Goal: Find specific page/section: Find specific page/section

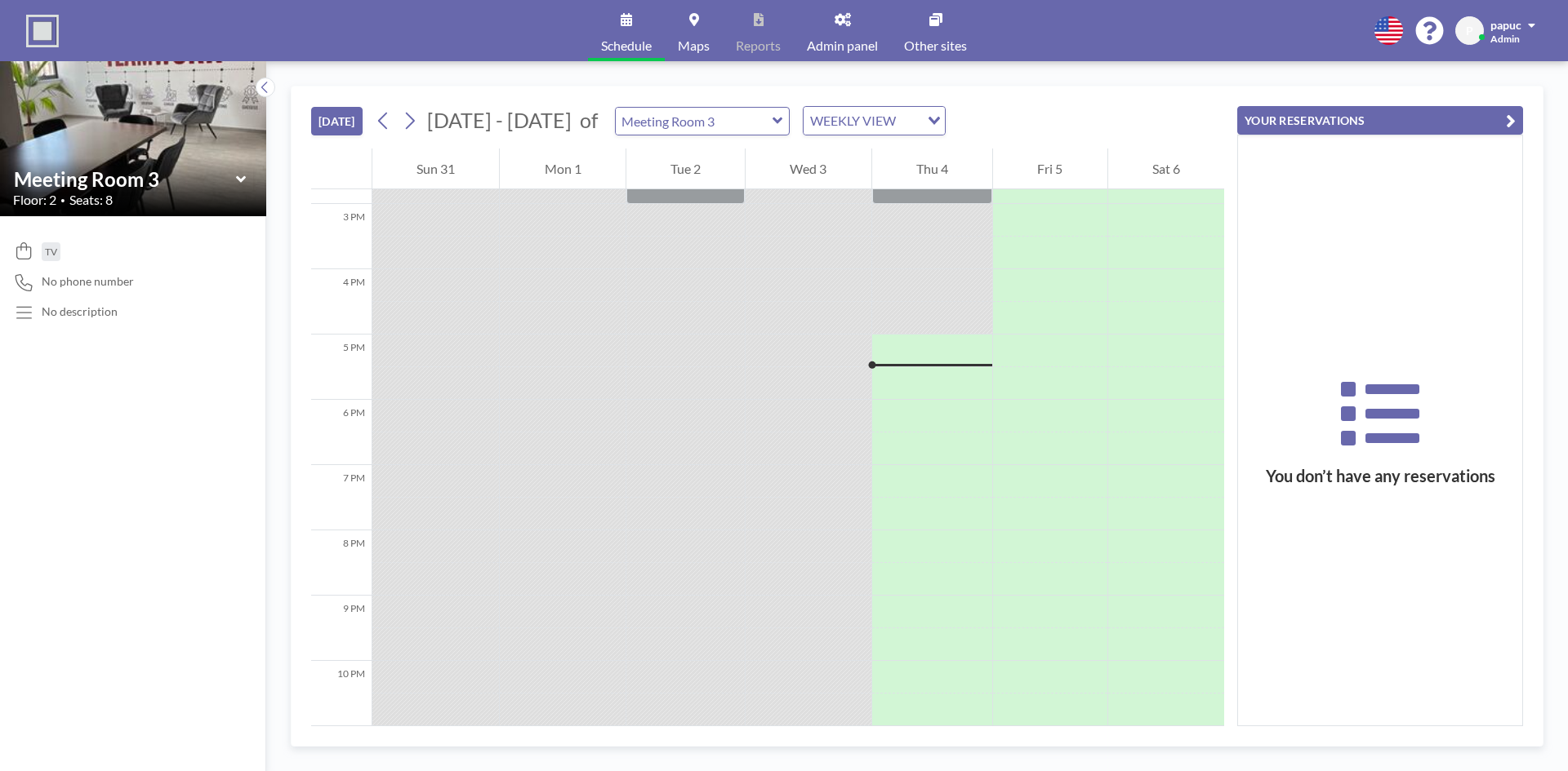
scroll to position [1039, 0]
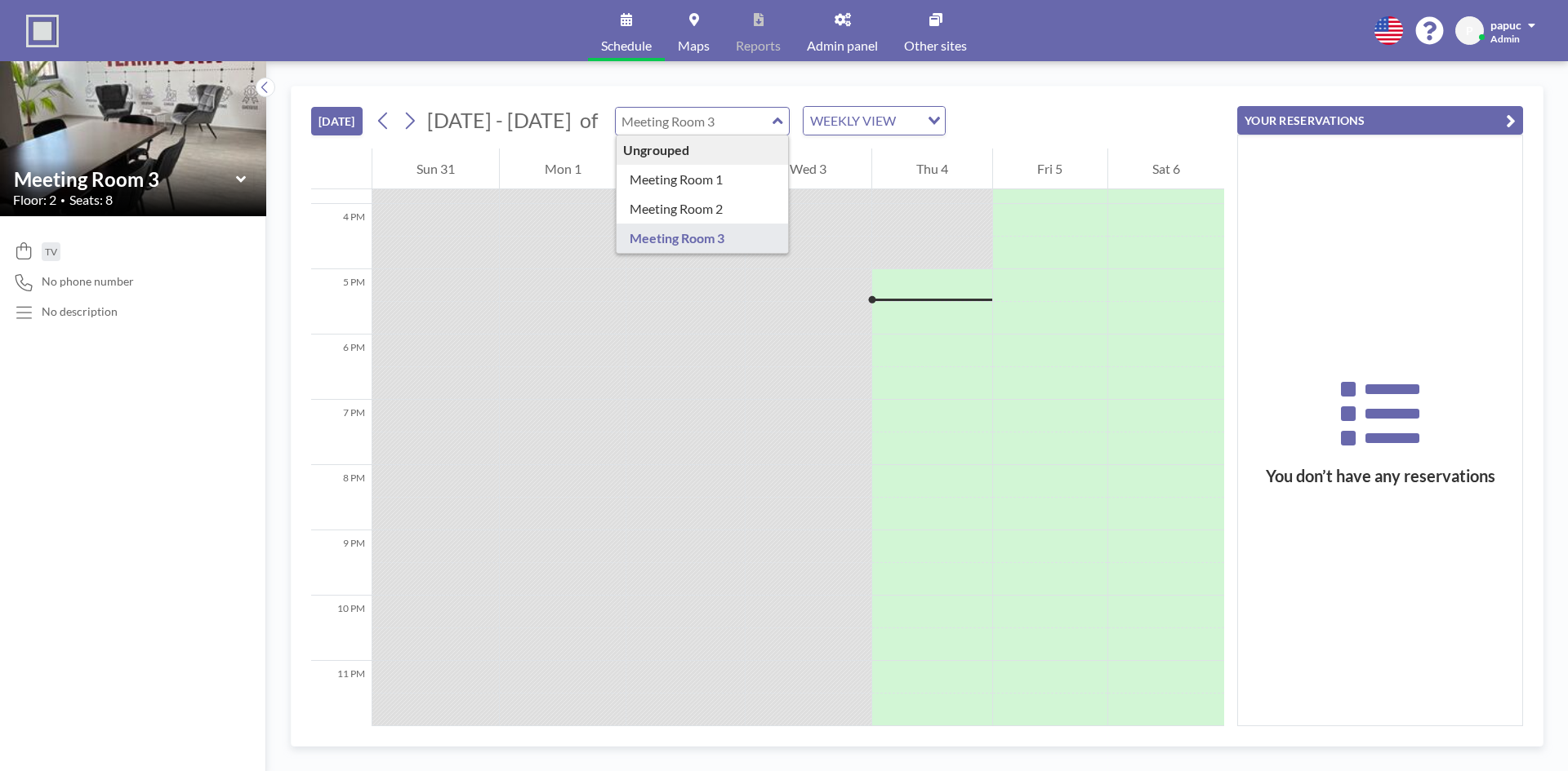
click at [681, 114] on input "text" at bounding box center [694, 121] width 157 height 27
type input "Meeting Room 2"
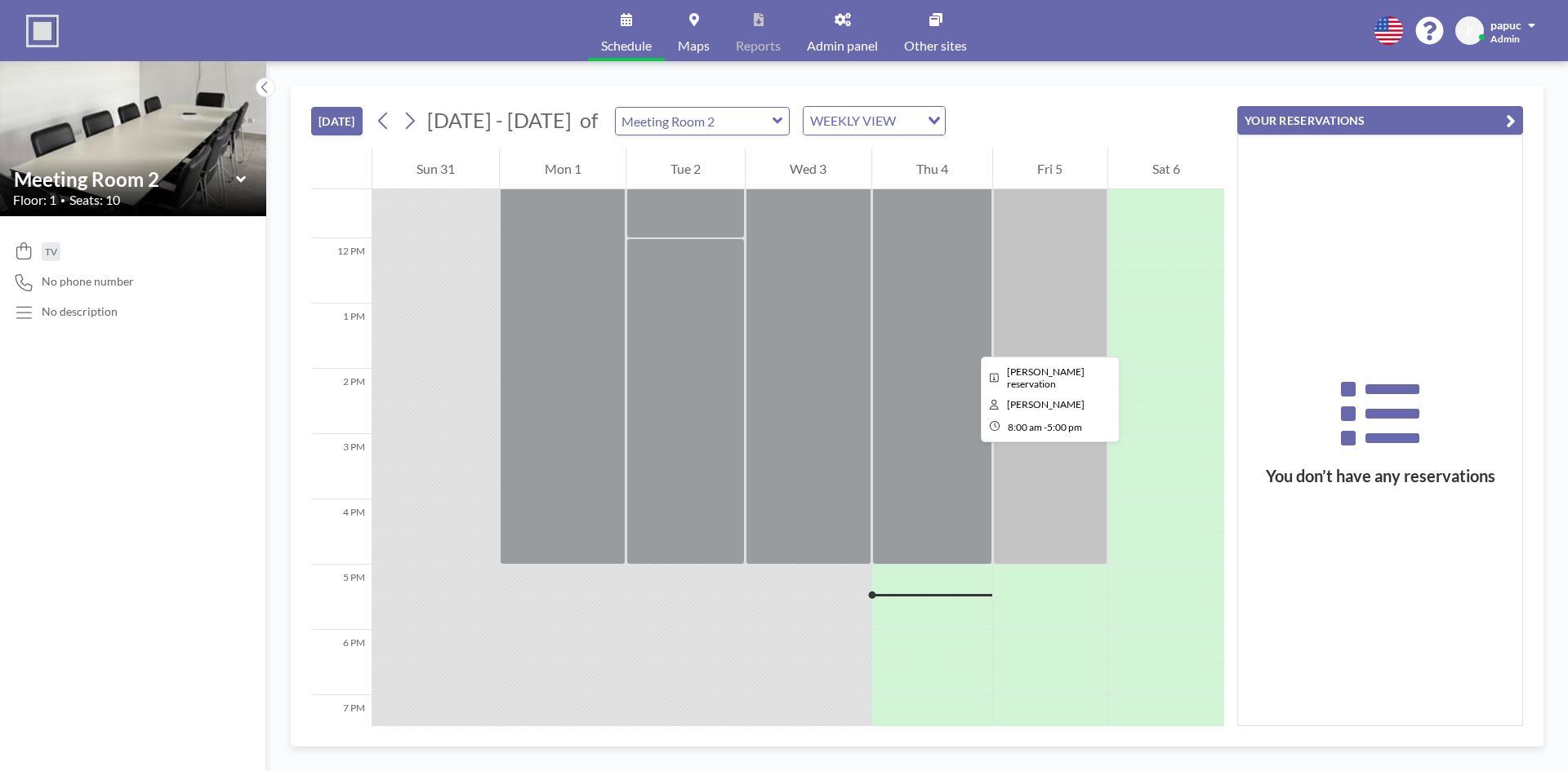
scroll to position [712, 0]
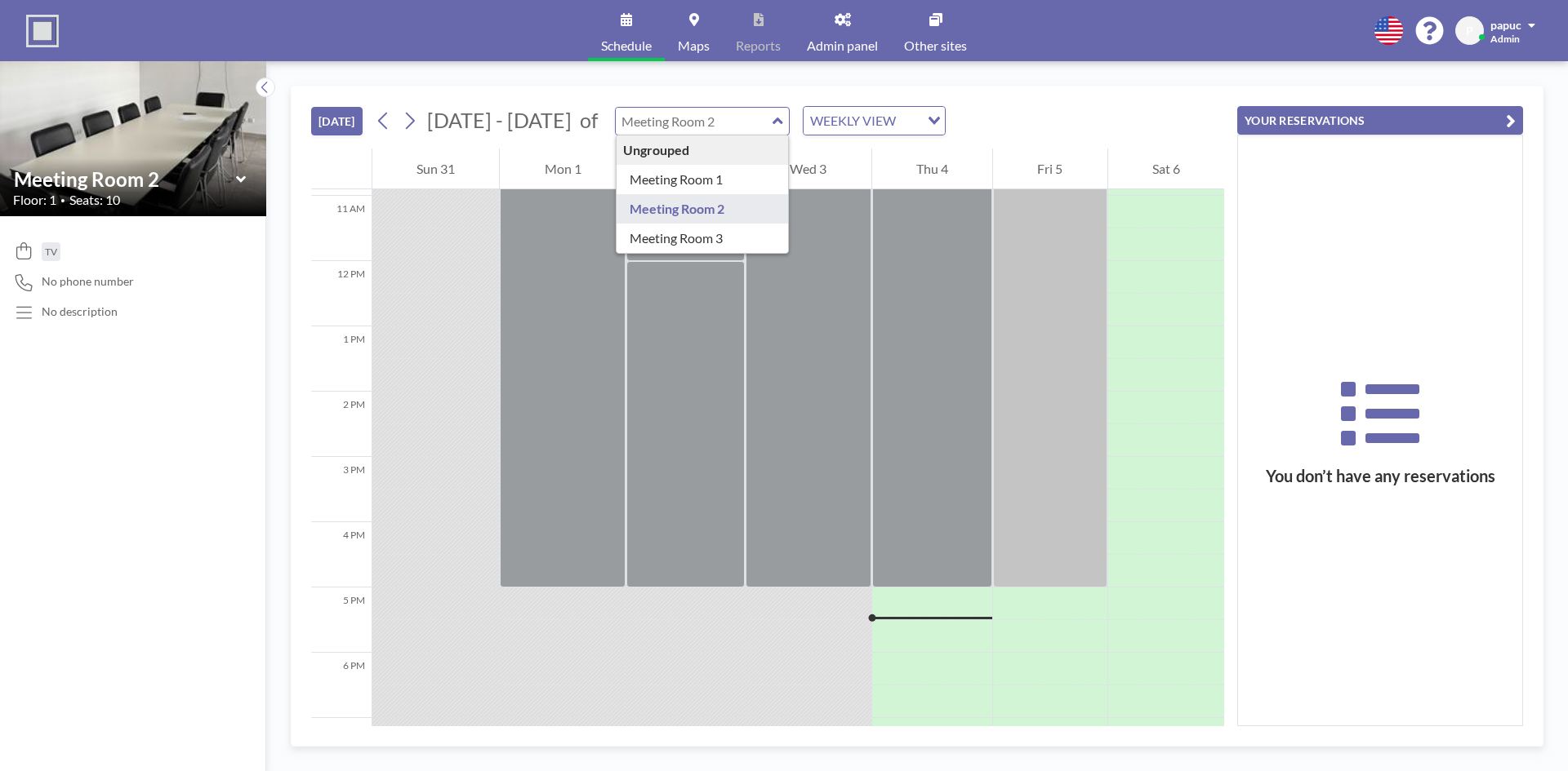
click at [721, 119] on input "text" at bounding box center [694, 121] width 157 height 27
type input "Meeting Room 1"
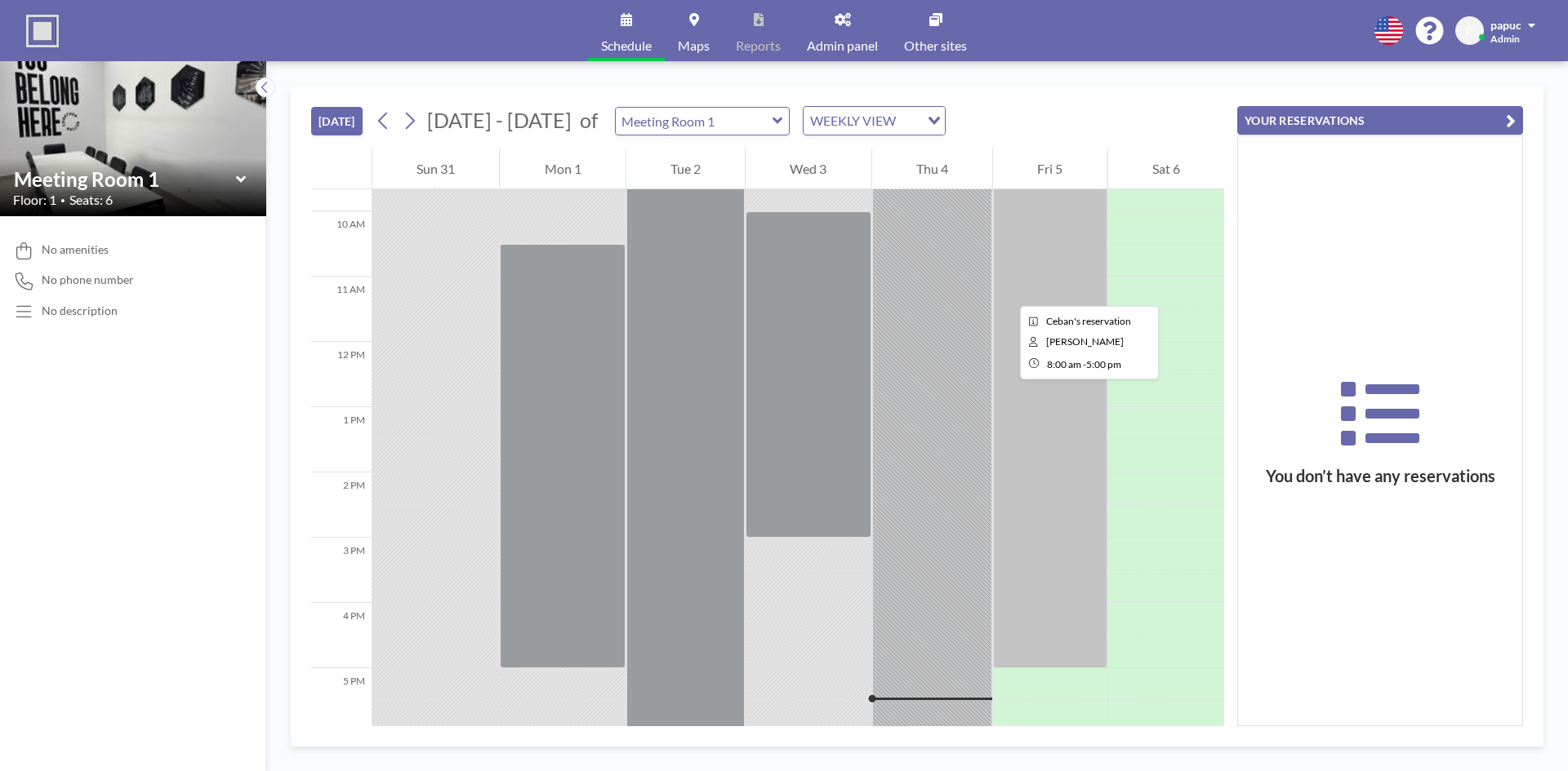
scroll to position [631, 0]
click at [826, 124] on div "WEEKLY VIEW" at bounding box center [865, 119] width 123 height 25
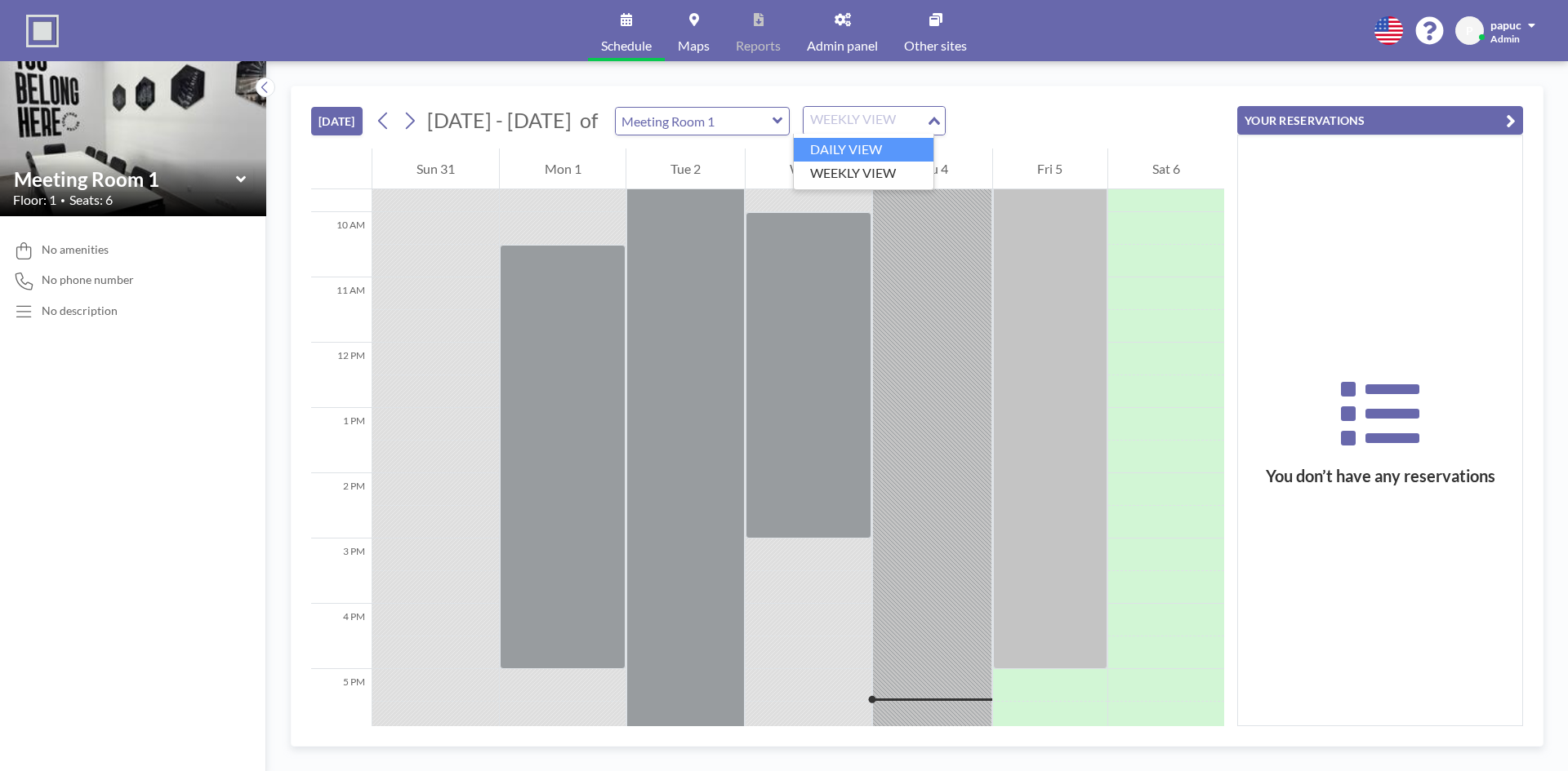
click at [772, 122] on icon at bounding box center [777, 121] width 9 height 7
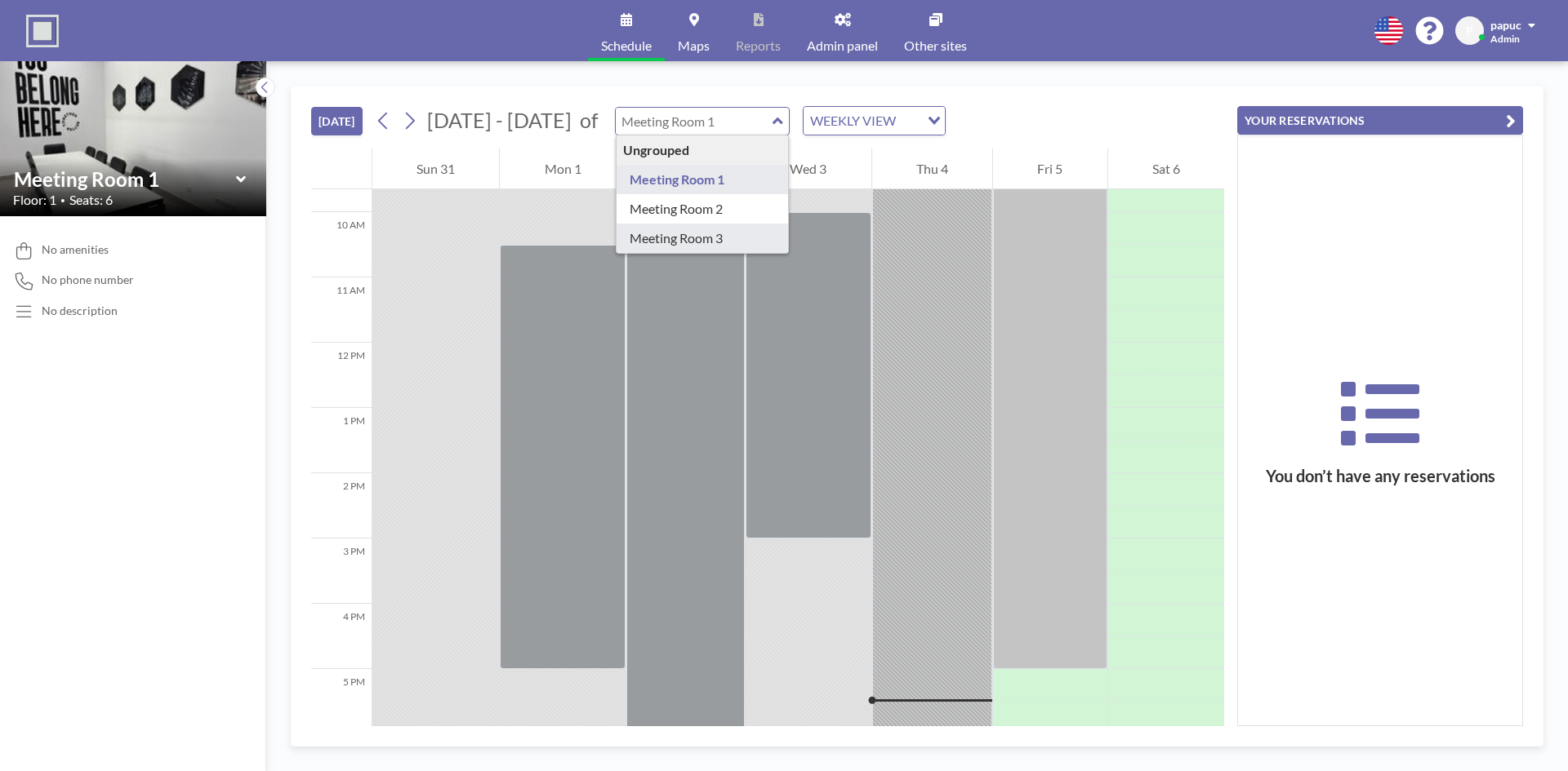
type input "Meeting Room 3"
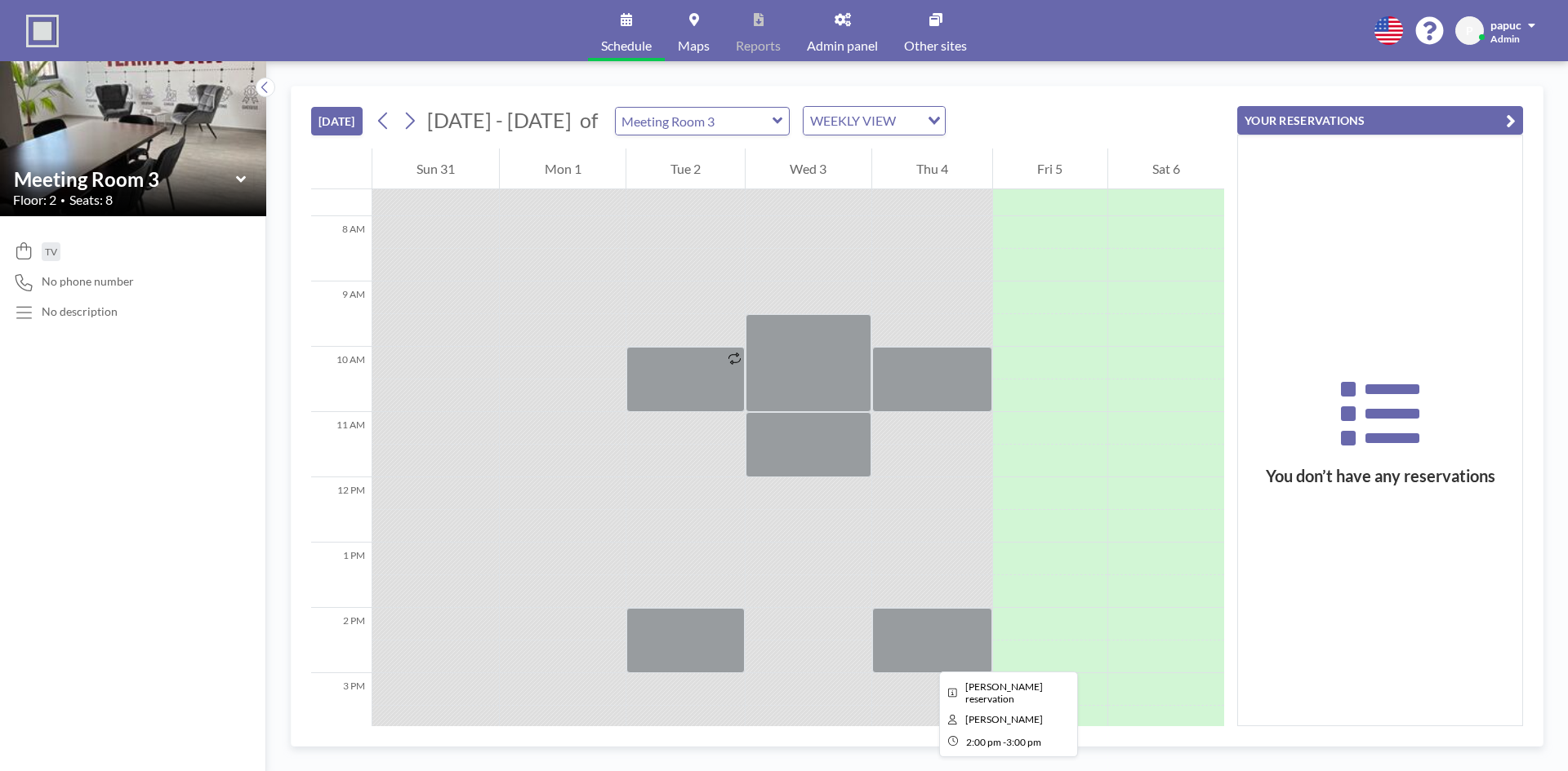
scroll to position [467, 0]
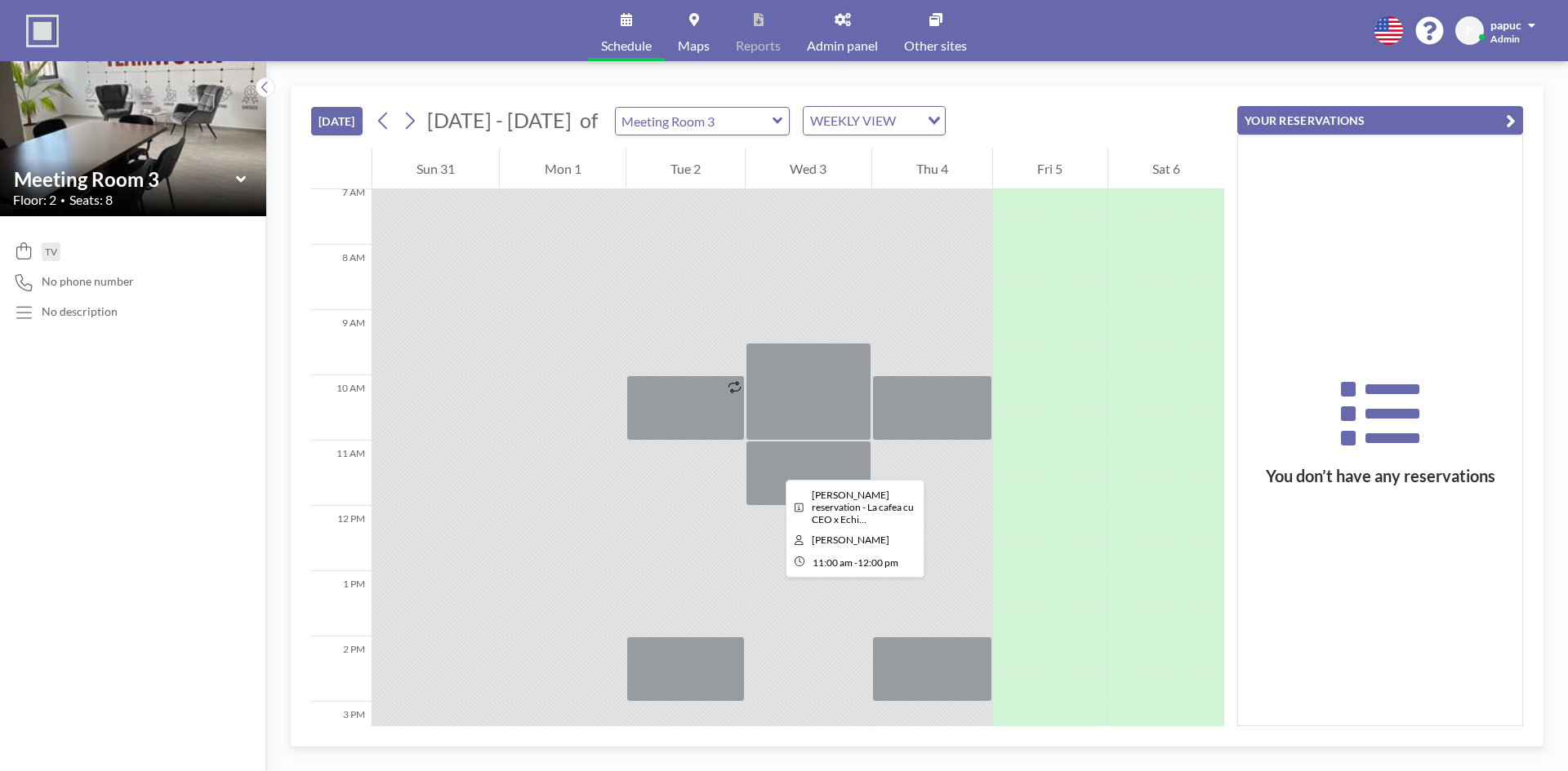
click at [772, 466] on div at bounding box center [808, 473] width 125 height 65
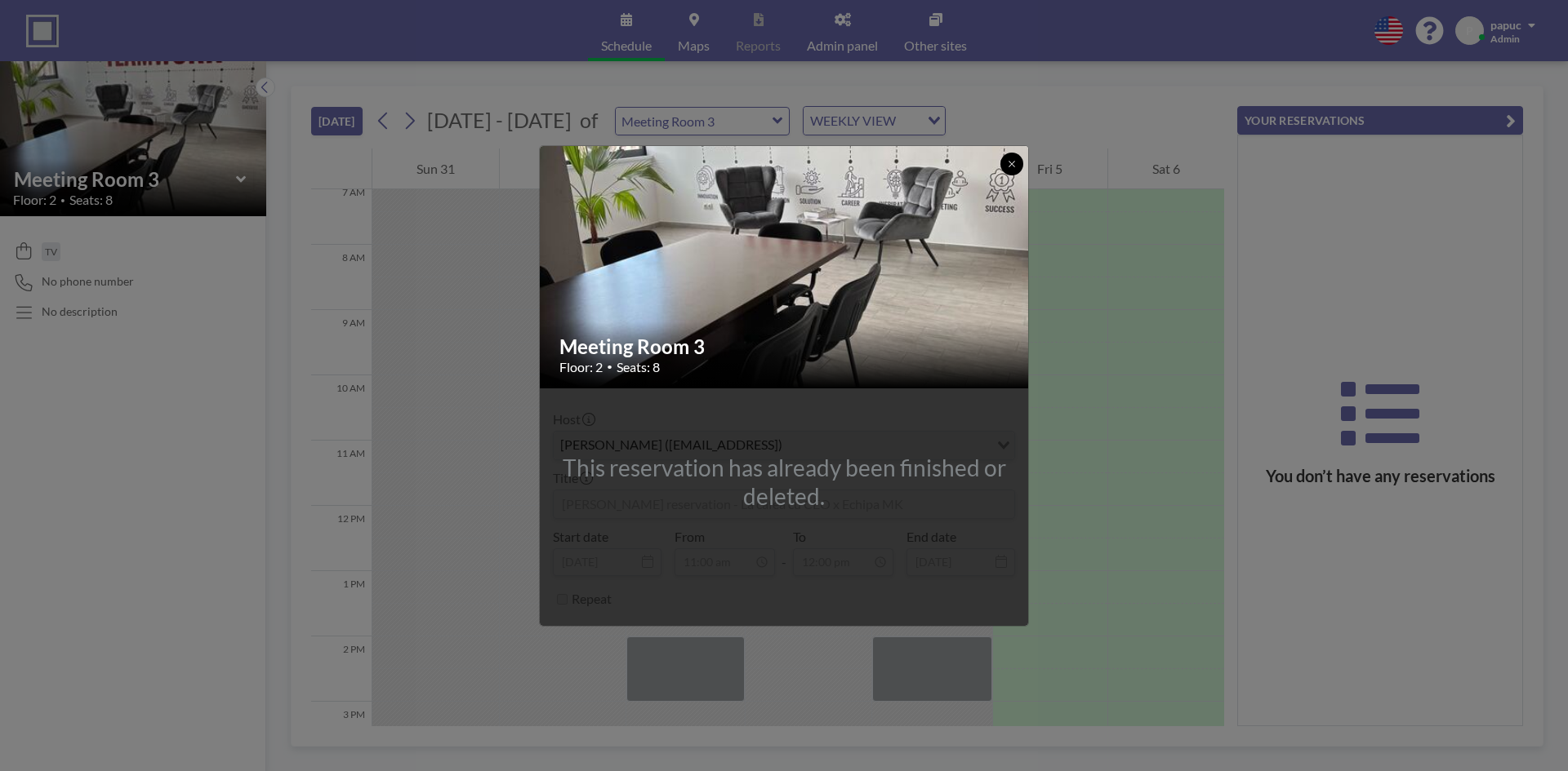
click at [1021, 157] on button at bounding box center [1012, 164] width 23 height 23
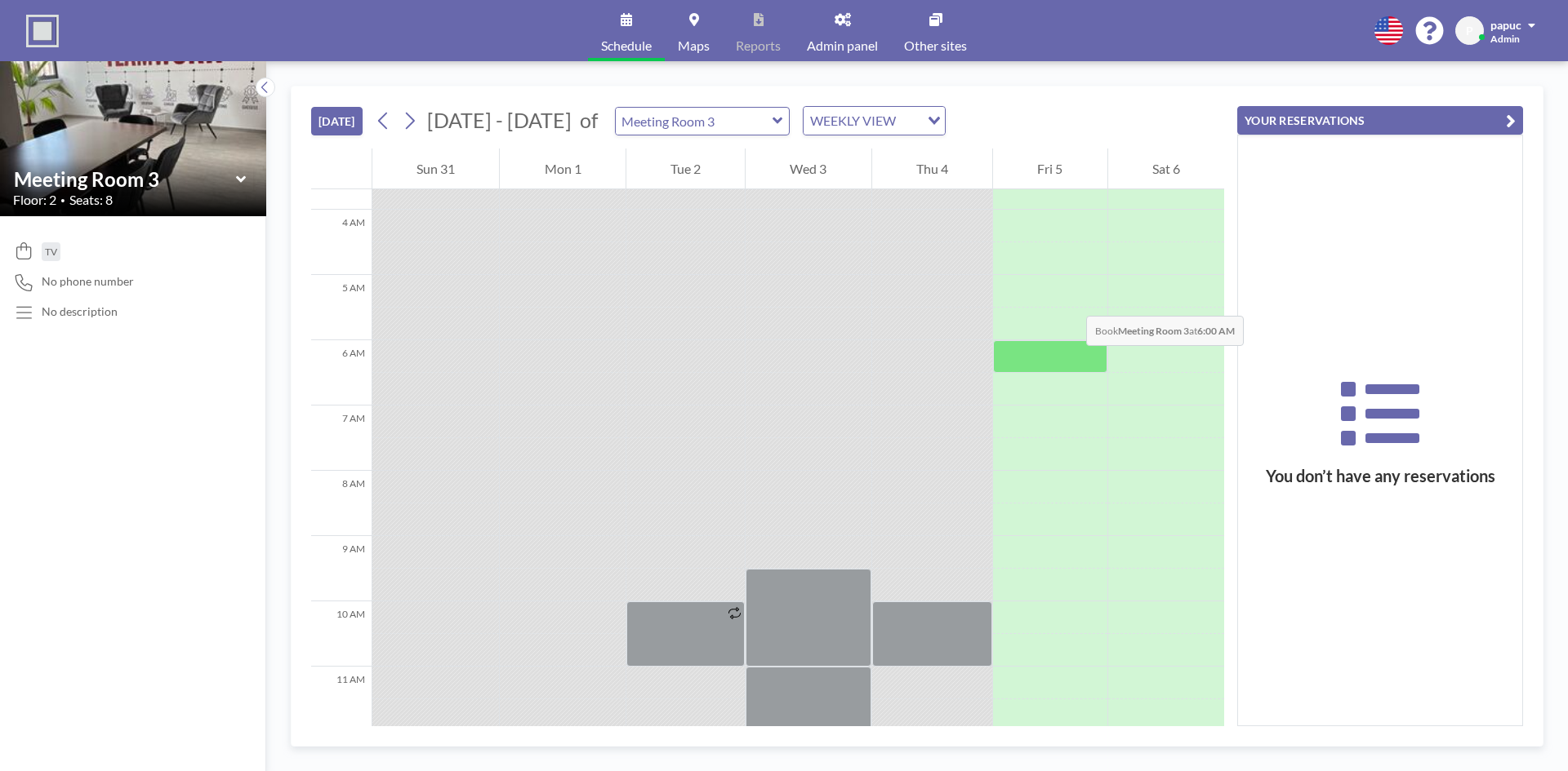
scroll to position [303, 0]
